Goal: Check status

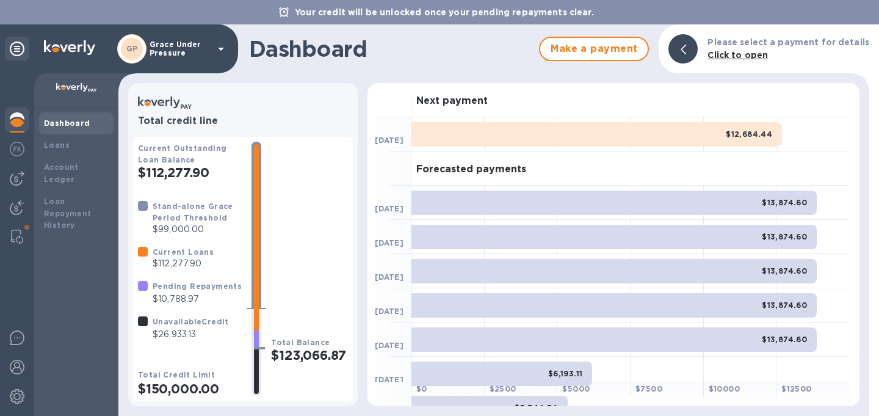
scroll to position [5, 0]
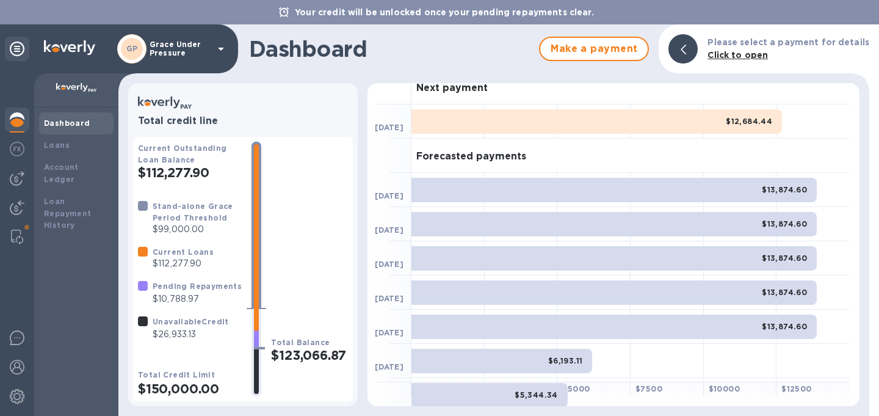
click at [593, 120] on div "$12,684.44" at bounding box center [596, 121] width 370 height 24
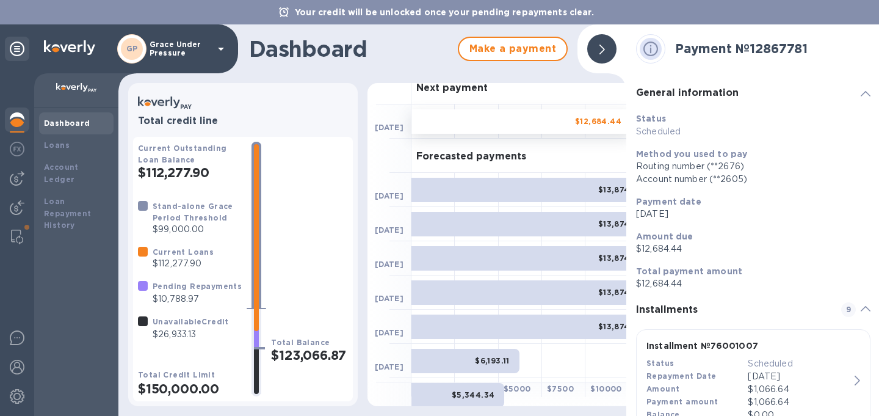
click at [596, 49] on div at bounding box center [601, 48] width 29 height 29
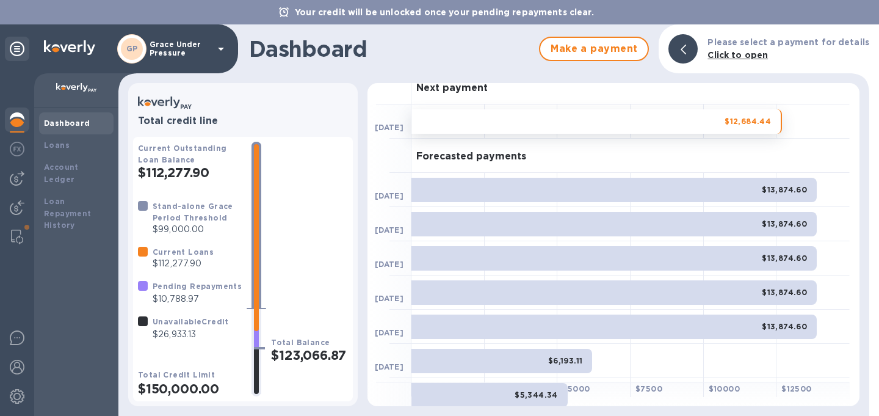
click at [648, 187] on div "$13,874.60" at bounding box center [613, 190] width 405 height 24
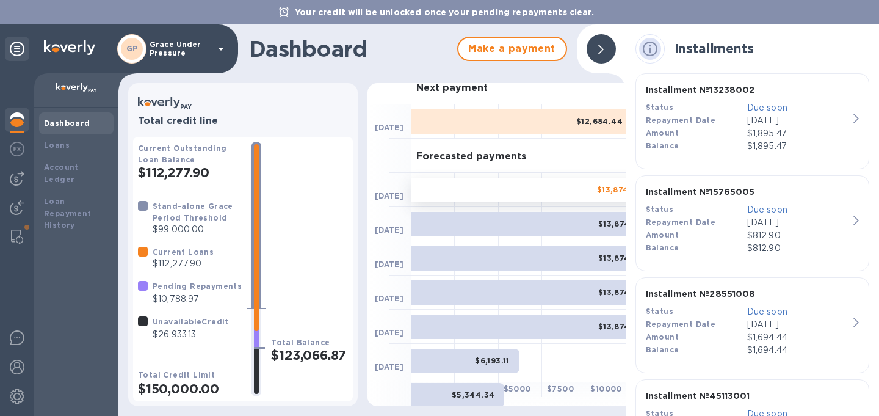
click at [607, 44] on div at bounding box center [600, 48] width 29 height 29
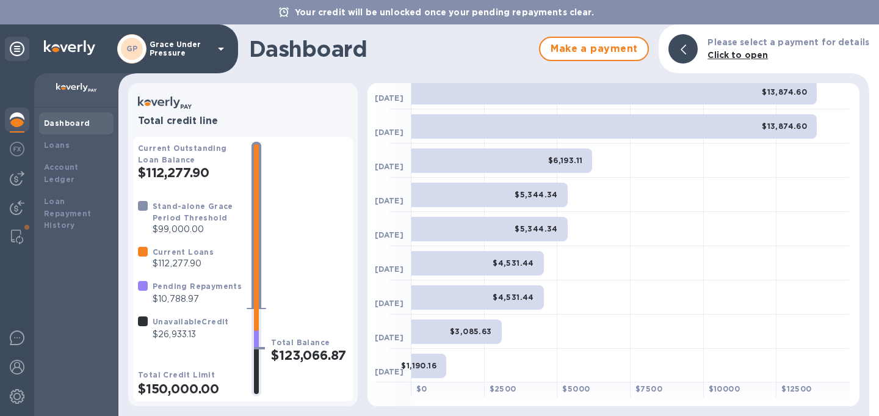
scroll to position [214, 0]
click at [21, 336] on img at bounding box center [17, 337] width 15 height 15
click at [21, 178] on img at bounding box center [17, 178] width 15 height 15
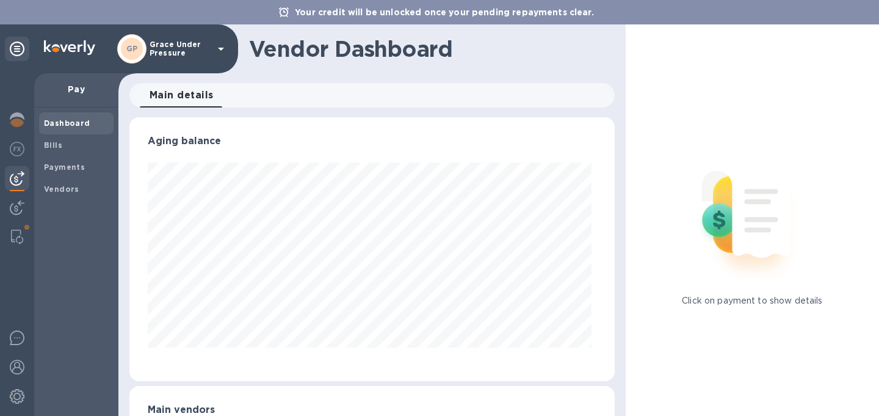
scroll to position [264, 480]
click at [16, 143] on img at bounding box center [17, 149] width 15 height 15
